Goal: Information Seeking & Learning: Learn about a topic

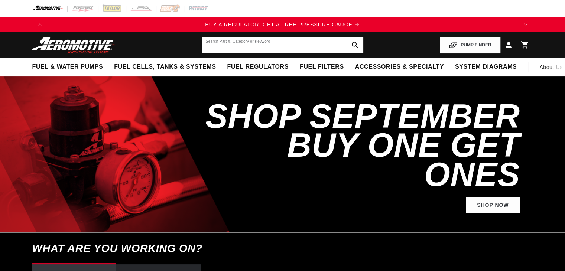
click at [276, 42] on input "text" at bounding box center [282, 45] width 161 height 16
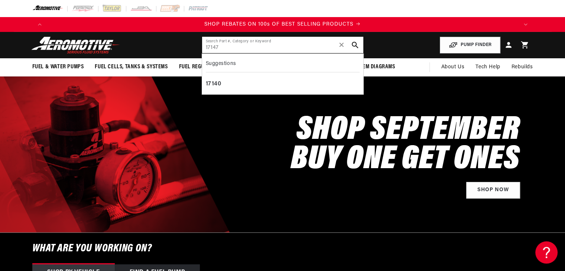
scroll to position [0, 1413]
type input "17147"
click at [355, 43] on icon "search button" at bounding box center [354, 45] width 7 height 7
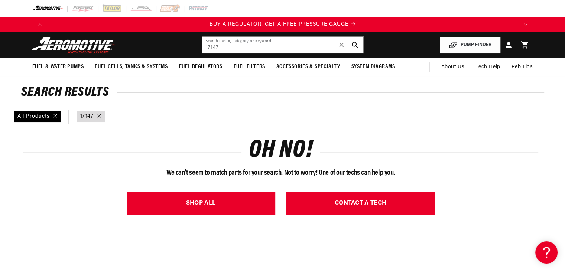
scroll to position [0, 471]
click at [221, 48] on input "17147" at bounding box center [282, 45] width 161 height 16
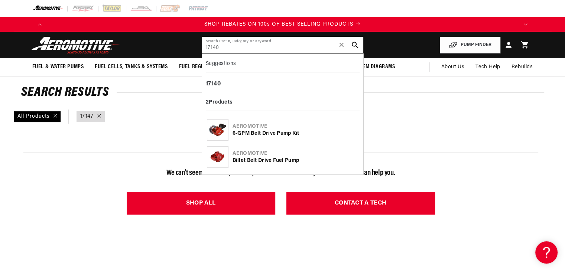
scroll to position [0, 1413]
type input "17140"
click at [208, 84] on b "17140" at bounding box center [213, 84] width 15 height 6
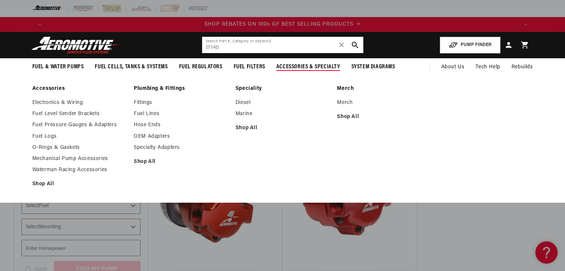
scroll to position [0, 1413]
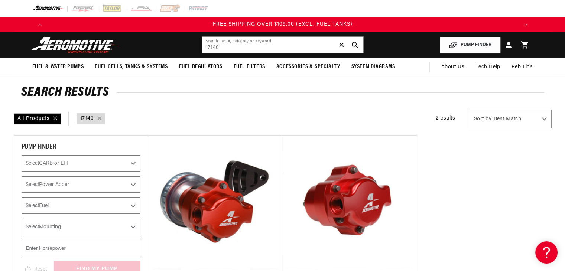
click at [340, 45] on span "✕" at bounding box center [341, 45] width 7 height 12
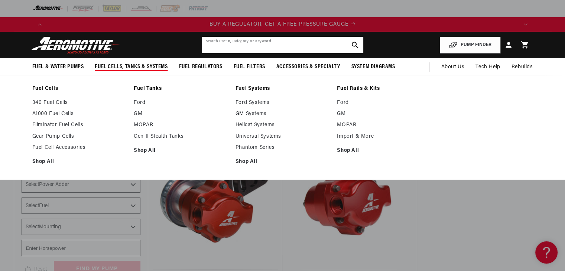
scroll to position [0, 471]
click at [131, 64] on span "Fuel Cells, Tanks & Systems" at bounding box center [131, 67] width 73 height 8
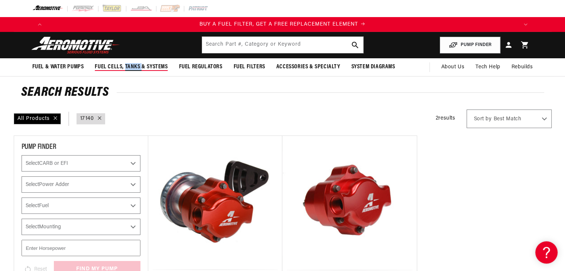
click at [131, 64] on span "Fuel Cells, Tanks & Systems" at bounding box center [131, 67] width 73 height 8
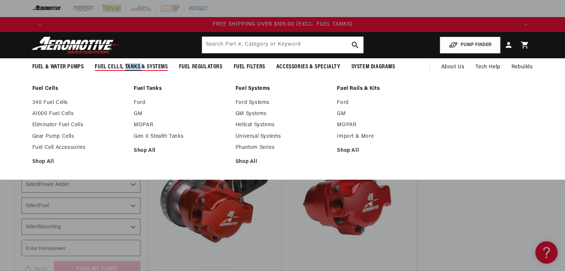
scroll to position [0, 0]
click at [66, 112] on link "A1000 Fuel Cells" at bounding box center [79, 114] width 94 height 7
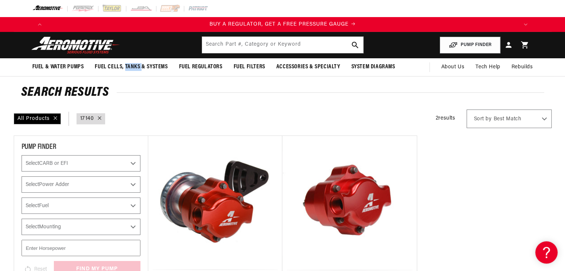
scroll to position [0, 471]
type input "17147"
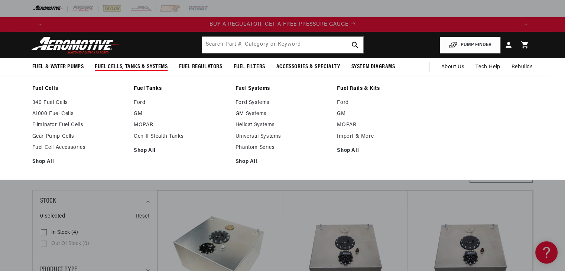
scroll to position [0, 471]
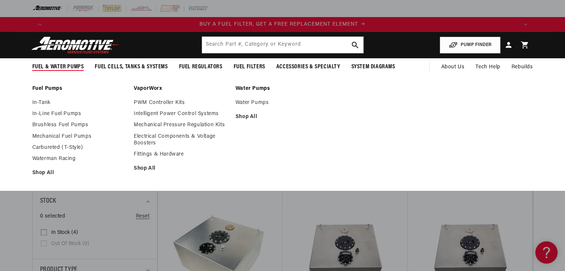
click at [54, 63] on span "Fuel & Water Pumps" at bounding box center [58, 67] width 52 height 8
click at [55, 114] on link "In-Line Fuel Pumps" at bounding box center [79, 114] width 94 height 7
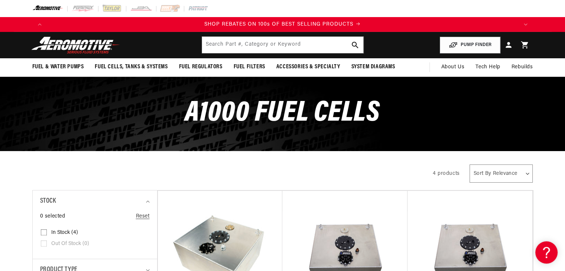
scroll to position [0, 1413]
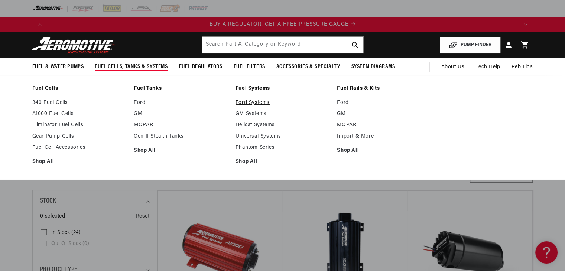
click at [249, 104] on link "Ford Systems" at bounding box center [282, 103] width 94 height 7
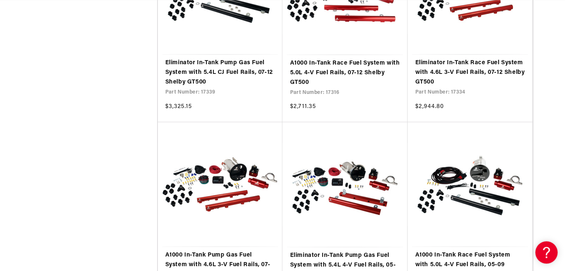
scroll to position [2973, 0]
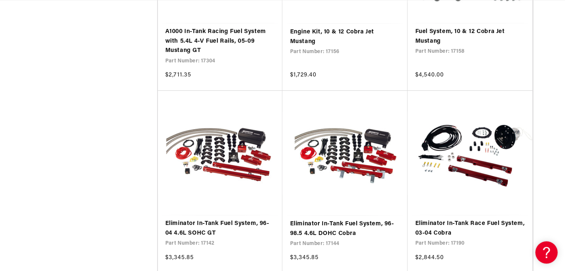
scroll to position [0, 942]
click at [248, 219] on link "Eliminator In-Tank Fuel System, 96-04 4.6L SOHC GT" at bounding box center [220, 228] width 110 height 19
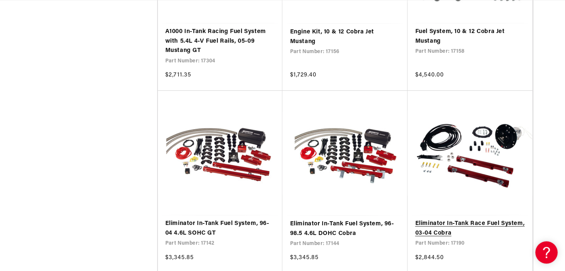
click at [492, 219] on link "Eliminator In-Tank Race Fuel System, 03-04 Cobra" at bounding box center [470, 228] width 110 height 19
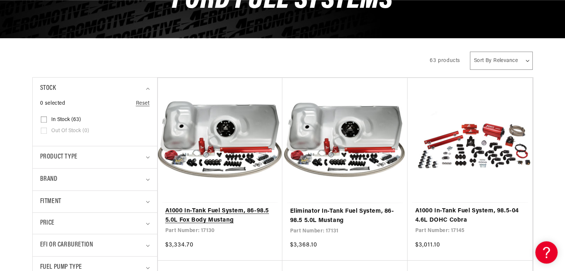
scroll to position [0, 0]
click at [227, 212] on link "A1000 In-Tank Fuel System, 86-98.5 5.0L Fox Body Mustang" at bounding box center [220, 216] width 110 height 19
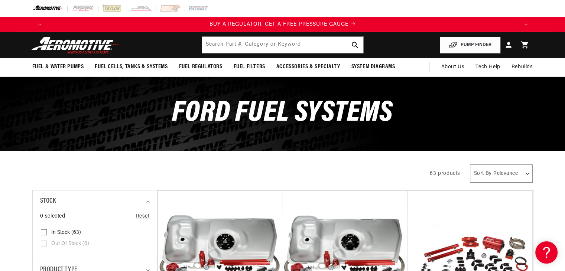
scroll to position [0, 471]
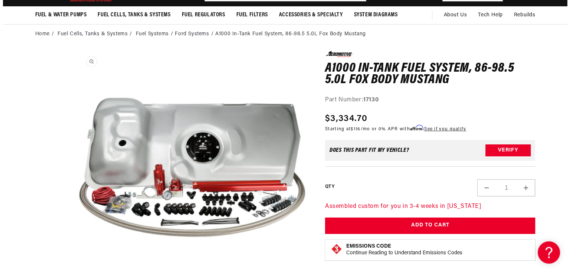
scroll to position [0, 1413]
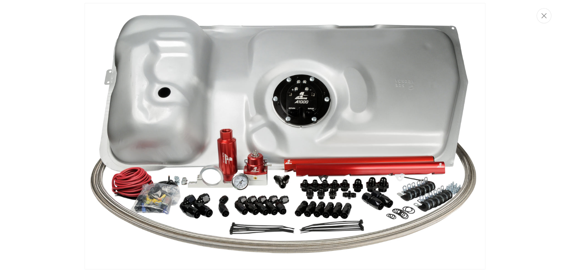
scroll to position [0, 0]
click at [225, 162] on img "Media gallery" at bounding box center [285, 136] width 401 height 267
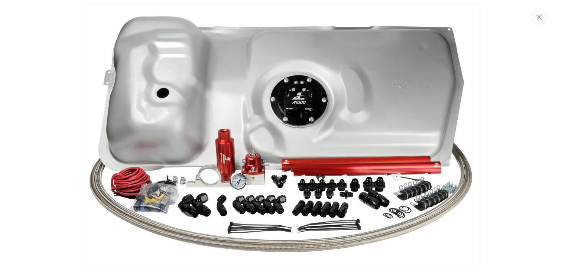
scroll to position [202, 0]
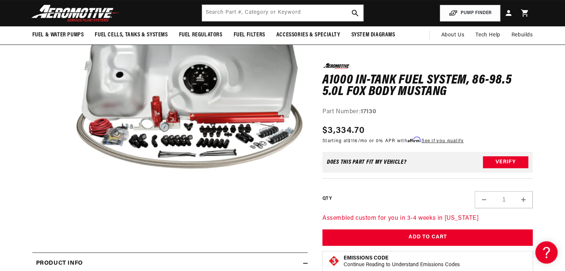
scroll to position [0, 942]
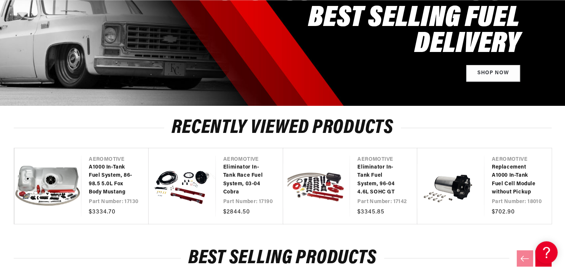
scroll to position [0, 471]
click at [502, 188] on link "Replacement A1000 In-Tank Fuel Cell Module without Pickup" at bounding box center [514, 179] width 45 height 33
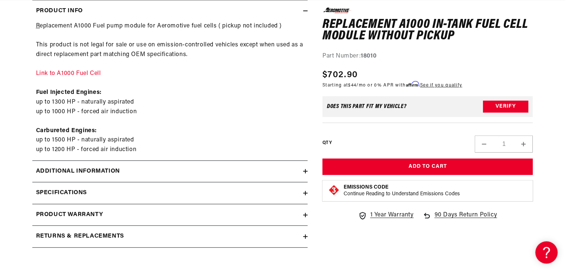
scroll to position [411, 0]
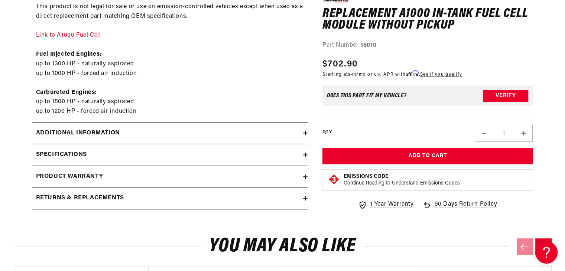
click at [305, 135] on icon at bounding box center [305, 133] width 0 height 4
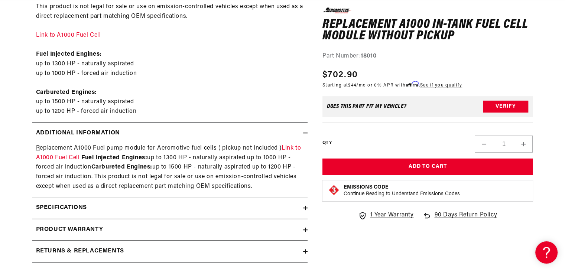
scroll to position [0, 471]
click at [305, 135] on icon at bounding box center [305, 133] width 4 height 4
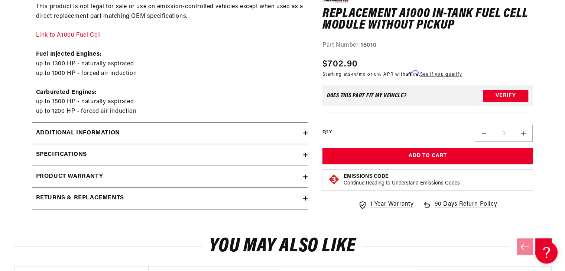
click at [306, 155] on icon at bounding box center [305, 155] width 4 height 0
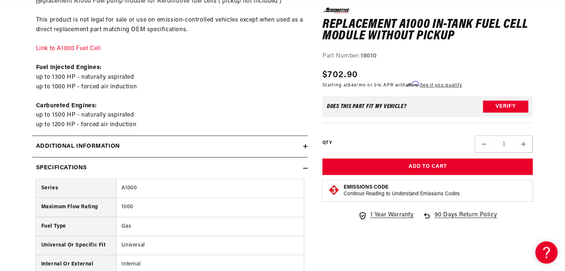
scroll to position [374, 0]
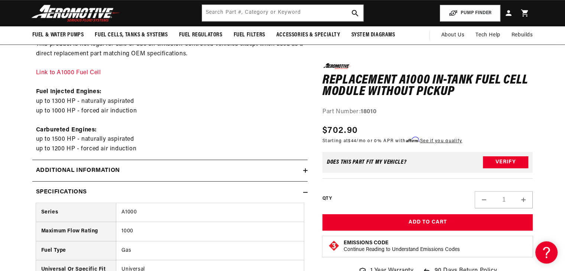
click at [305, 194] on icon at bounding box center [305, 192] width 4 height 4
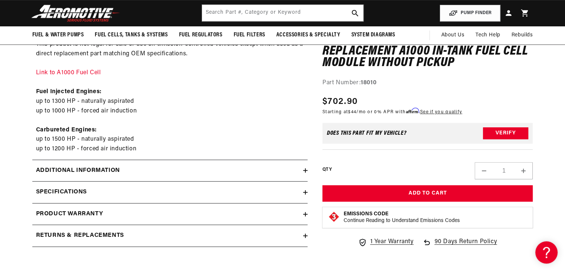
scroll to position [0, 471]
click at [306, 234] on icon at bounding box center [305, 236] width 4 height 4
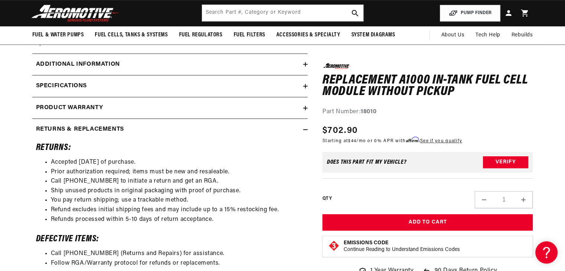
scroll to position [0, 0]
click at [306, 130] on icon at bounding box center [305, 130] width 4 height 0
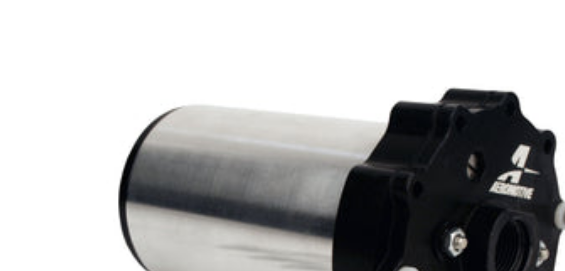
scroll to position [0, 1413]
drag, startPoint x: 184, startPoint y: 143, endPoint x: 165, endPoint y: 112, distance: 36.3
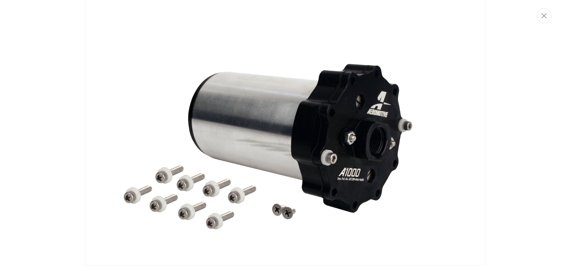
scroll to position [0, 0]
click at [547, 18] on icon "Close" at bounding box center [544, 16] width 5 height 6
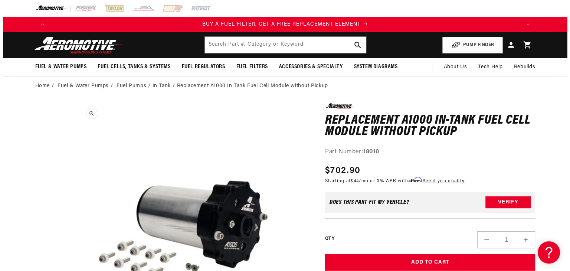
scroll to position [0, 942]
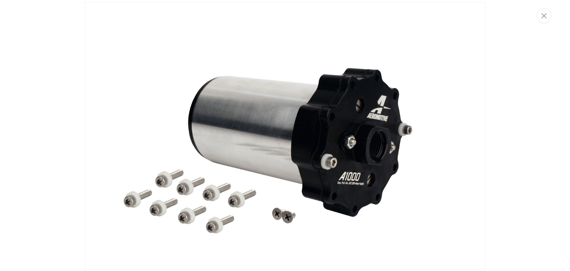
scroll to position [0, 1413]
click at [544, 19] on button "Close" at bounding box center [544, 15] width 15 height 15
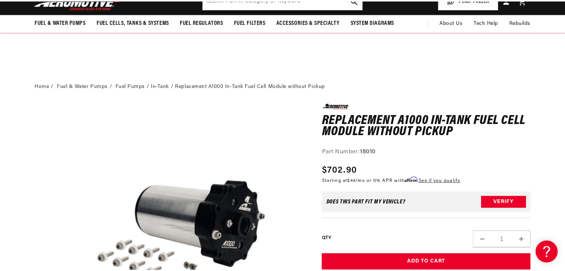
scroll to position [202, 0]
